Goal: Transaction & Acquisition: Purchase product/service

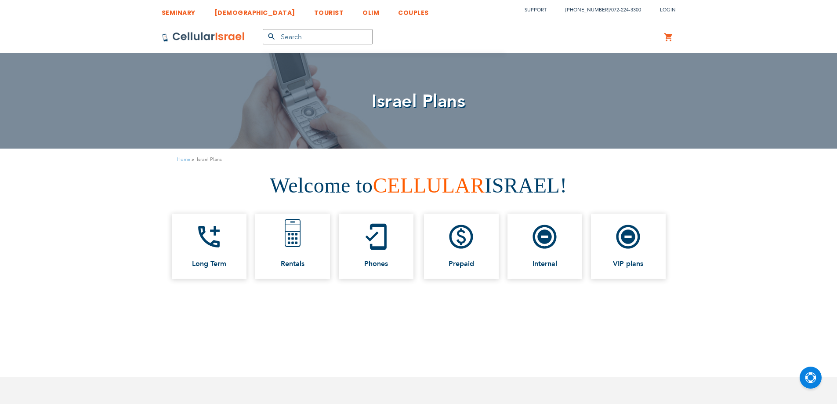
click at [288, 246] on img at bounding box center [292, 232] width 37 height 37
click at [311, 187] on h1 "Welcome to CELLULAR ISRAEL!" at bounding box center [419, 185] width 824 height 30
click at [272, 193] on h1 "Welcome to CELLULAR ISRAEL!" at bounding box center [419, 185] width 824 height 30
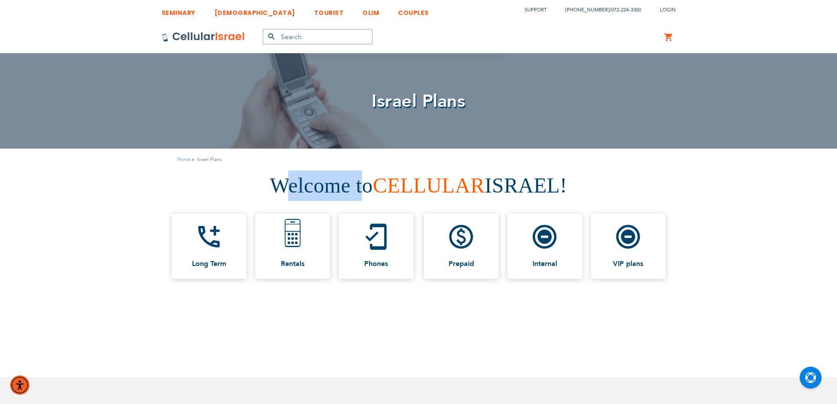
click at [326, 187] on h1 "Welcome to CELLULAR ISRAEL!" at bounding box center [419, 185] width 824 height 30
click at [307, 188] on h1 "Welcome to CELLULAR ISRAEL!" at bounding box center [419, 185] width 824 height 30
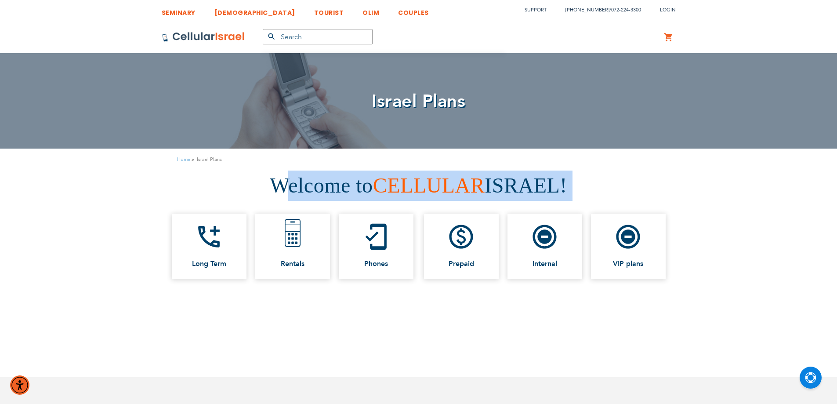
click at [307, 188] on h1 "Welcome to CELLULAR ISRAEL!" at bounding box center [419, 185] width 824 height 30
click at [294, 249] on img at bounding box center [292, 232] width 37 height 37
